Goal: Find contact information: Find contact information

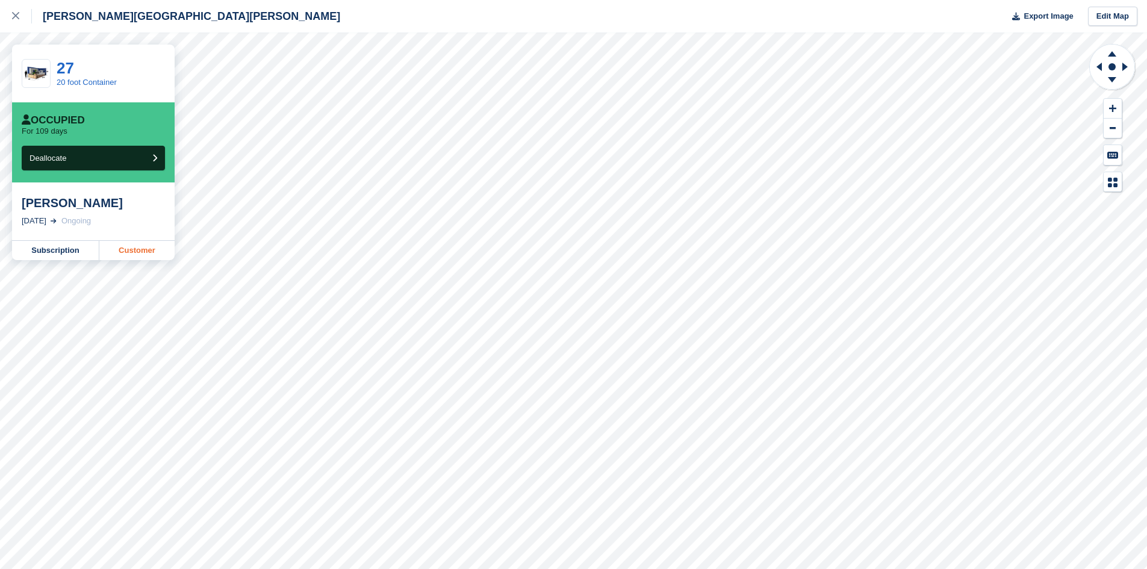
click at [124, 249] on link "Customer" at bounding box center [136, 250] width 75 height 19
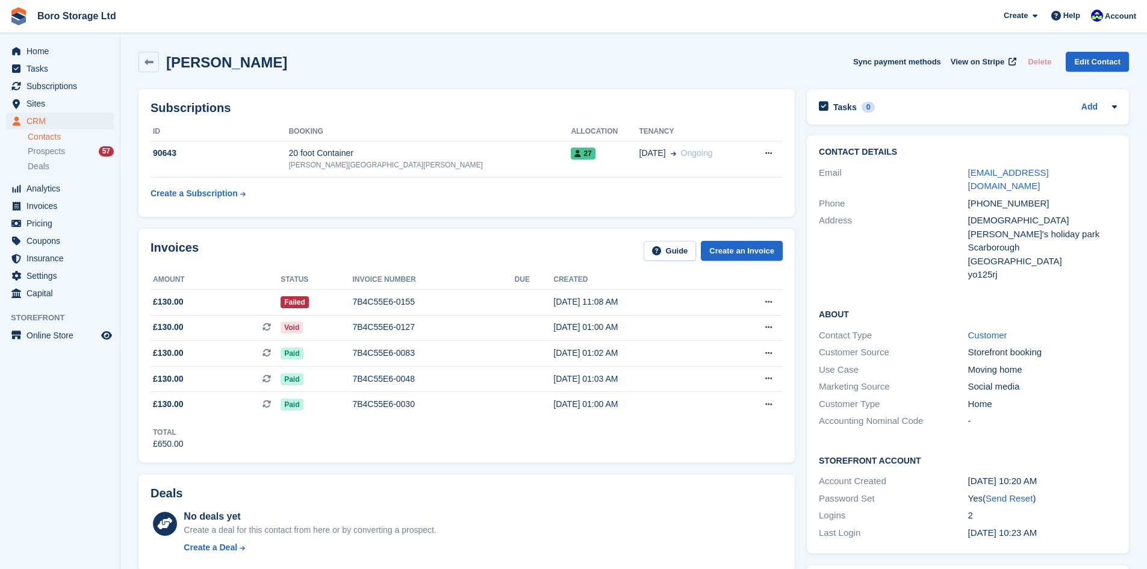
click at [1114, 308] on h2 "About" at bounding box center [968, 314] width 298 height 12
drag, startPoint x: 1070, startPoint y: 175, endPoint x: 969, endPoint y: 169, distance: 101.9
click at [969, 169] on div "[EMAIL_ADDRESS][DOMAIN_NAME]" at bounding box center [1042, 179] width 149 height 27
copy link "[EMAIL_ADDRESS][DOMAIN_NAME]"
click at [473, 492] on div "Deals" at bounding box center [467, 495] width 632 height 19
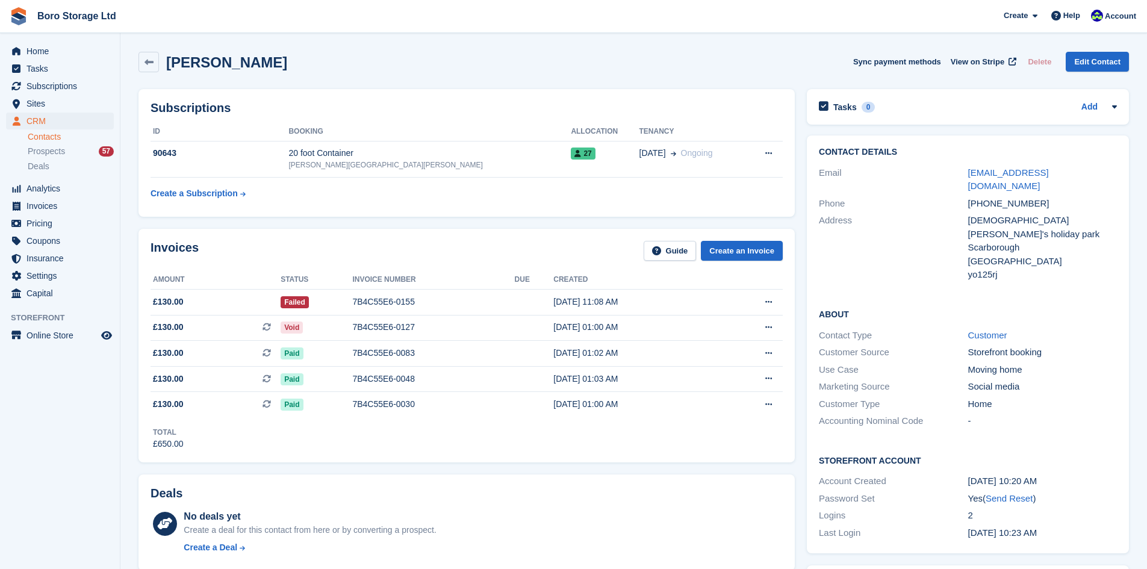
click at [394, 23] on span "Boro Storage Ltd Create Subscription Invoice Contact Deal Discount Page Help Ch…" at bounding box center [573, 16] width 1147 height 33
